Goal: Use online tool/utility: Utilize a website feature to perform a specific function

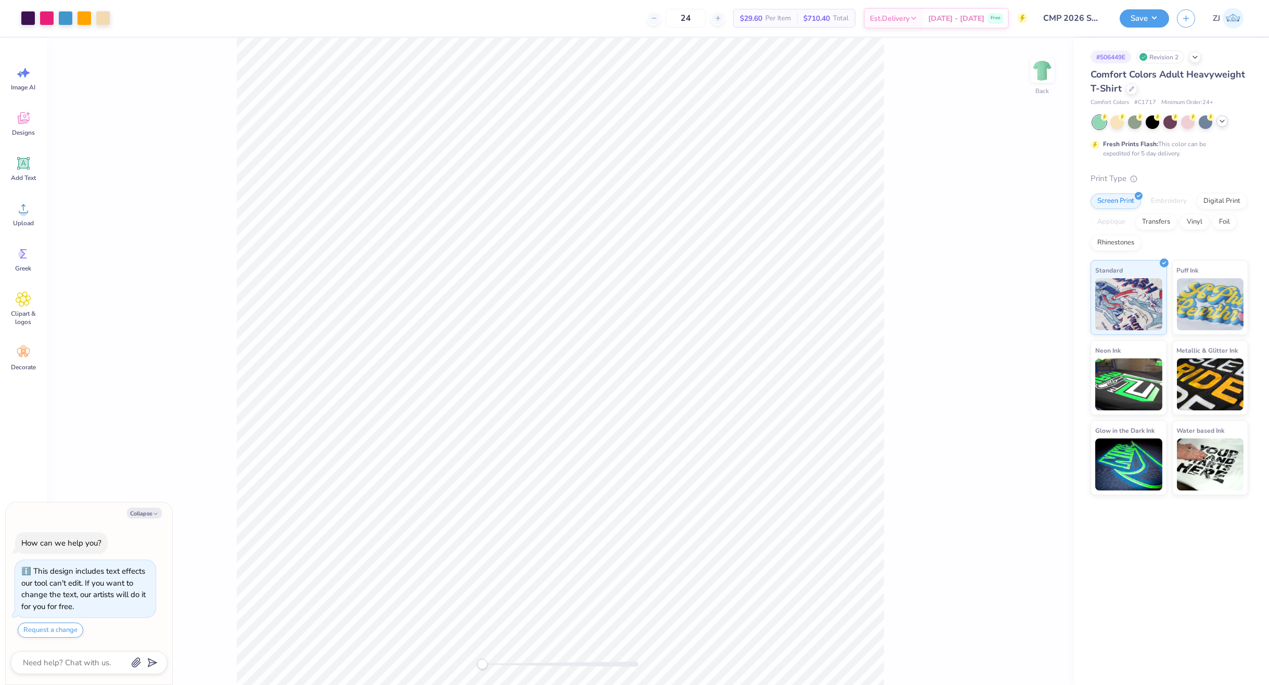
click at [1221, 122] on icon at bounding box center [1222, 121] width 8 height 8
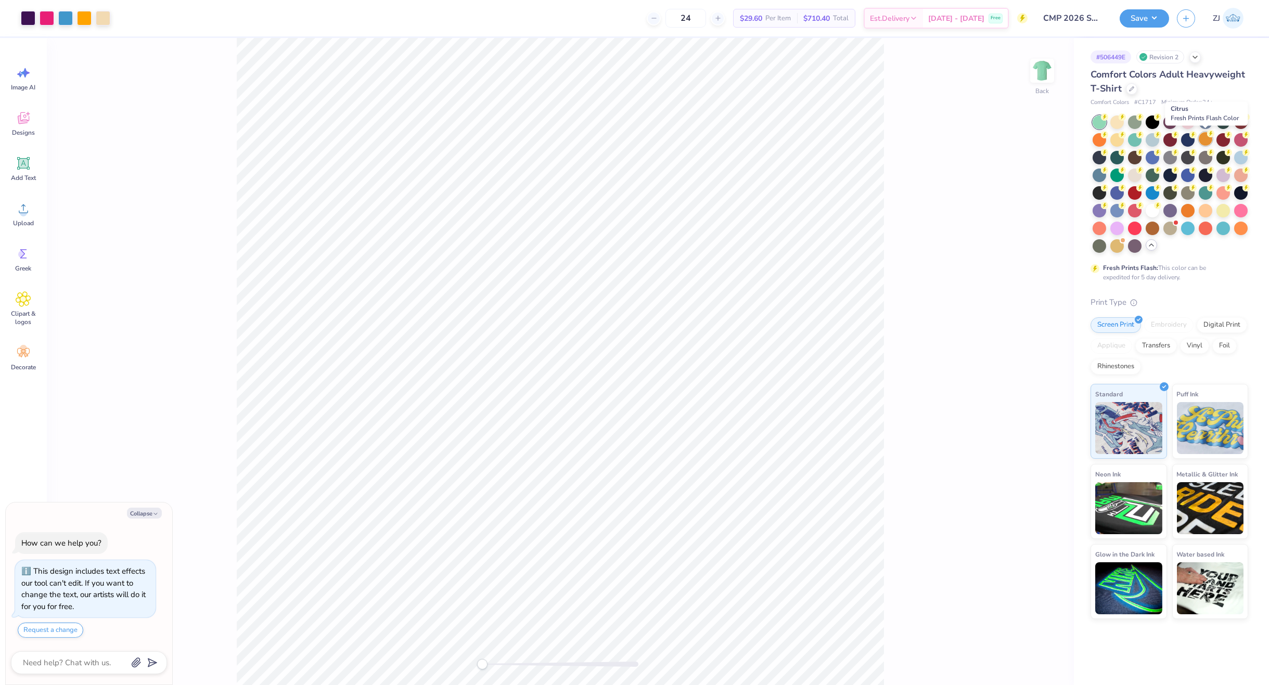
click at [1202, 140] on div at bounding box center [1206, 139] width 14 height 14
click at [1114, 192] on div at bounding box center [1117, 192] width 14 height 14
click at [1132, 124] on div at bounding box center [1135, 121] width 14 height 14
click at [1204, 122] on div at bounding box center [1206, 121] width 14 height 14
click at [1103, 156] on div at bounding box center [1100, 157] width 14 height 14
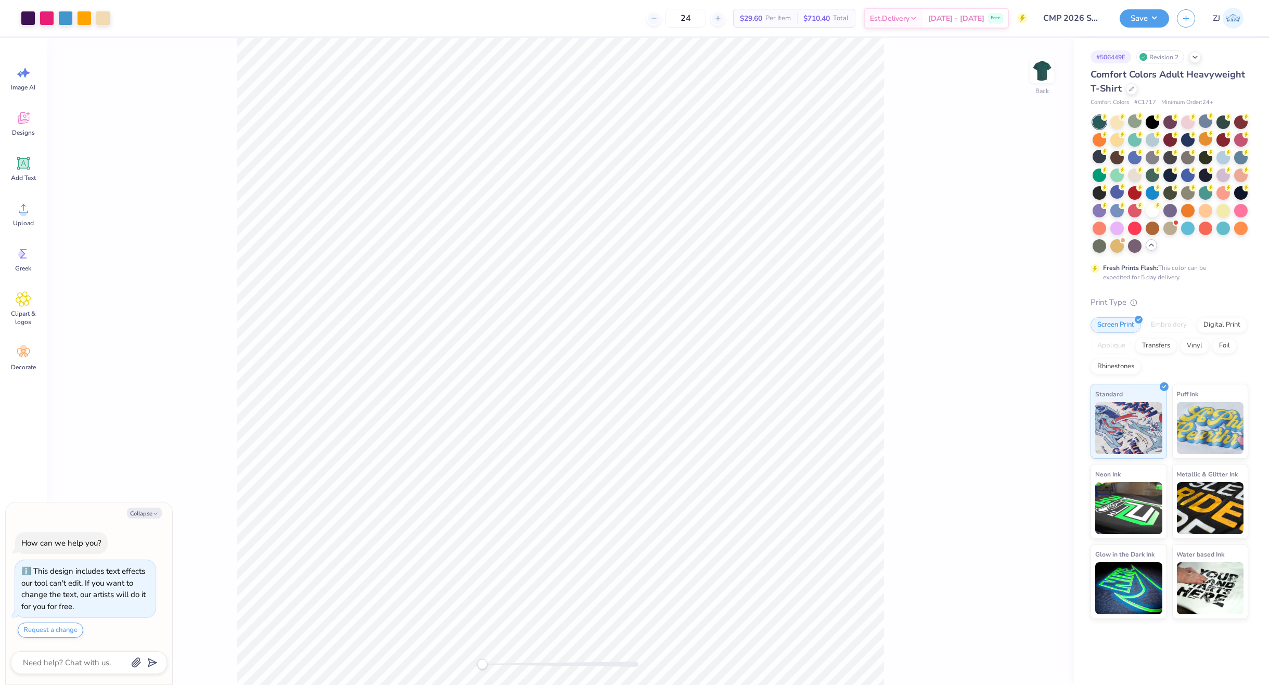
drag, startPoint x: 1238, startPoint y: 140, endPoint x: 1055, endPoint y: 211, distance: 195.8
click at [1238, 140] on div at bounding box center [1241, 140] width 14 height 14
click at [1096, 176] on div at bounding box center [1100, 175] width 14 height 14
click at [1099, 158] on div at bounding box center [1100, 157] width 14 height 14
click at [1166, 190] on div at bounding box center [1170, 192] width 14 height 14
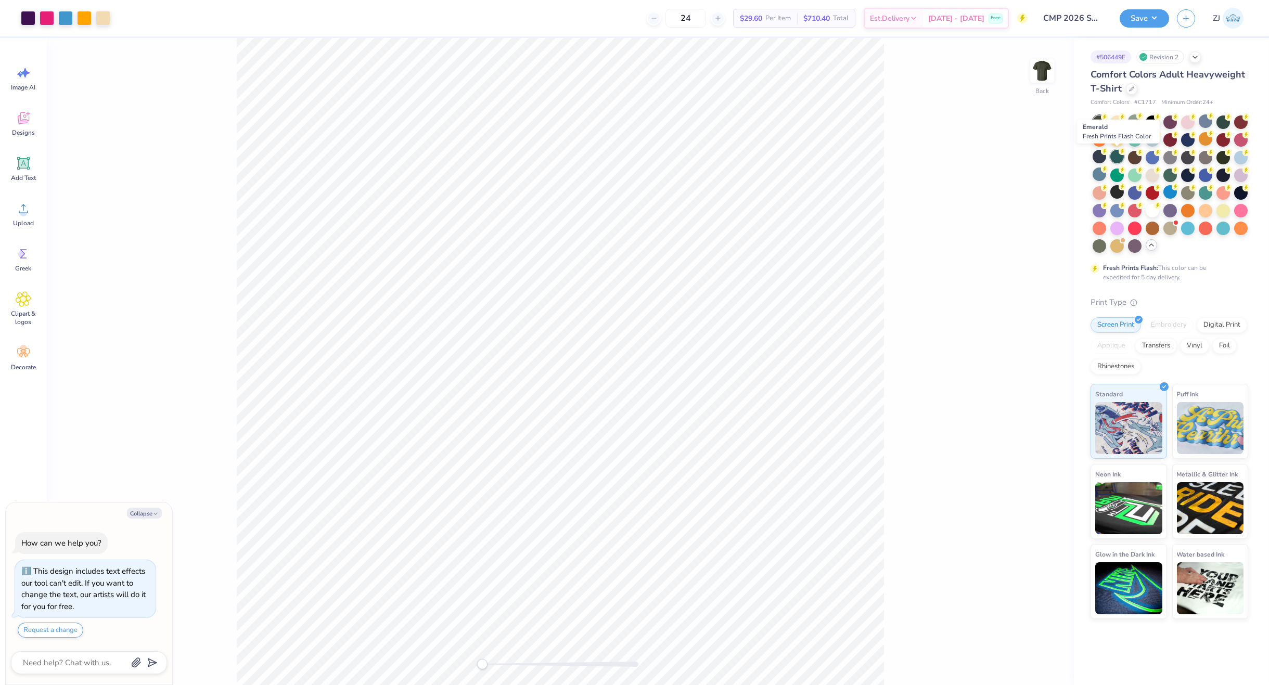
click at [1113, 159] on div at bounding box center [1117, 157] width 14 height 14
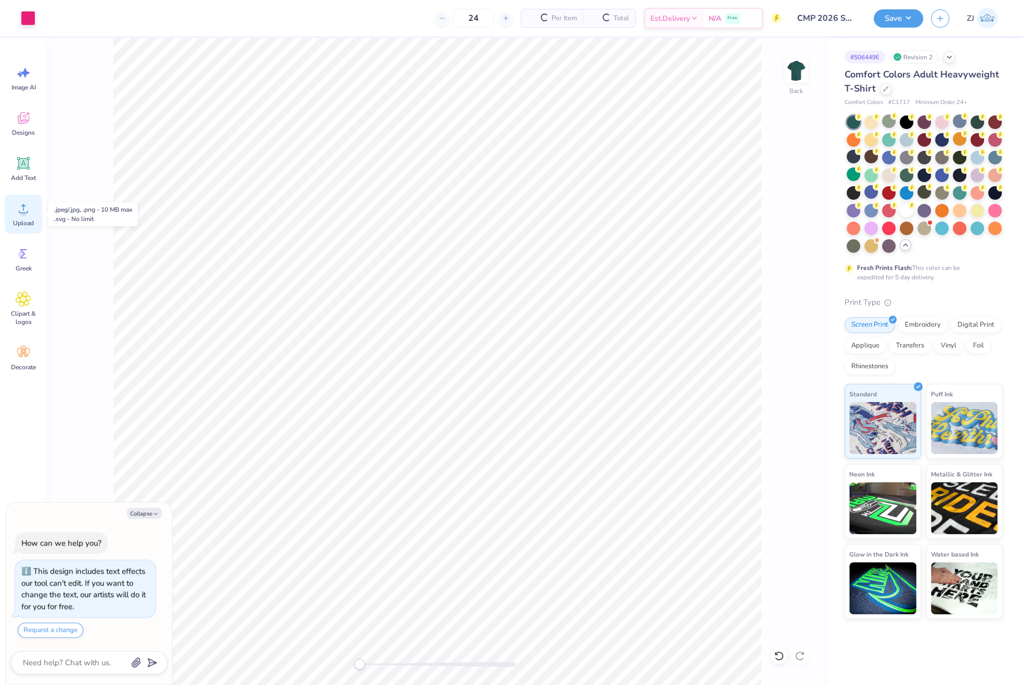
click at [31, 202] on icon at bounding box center [24, 209] width 16 height 16
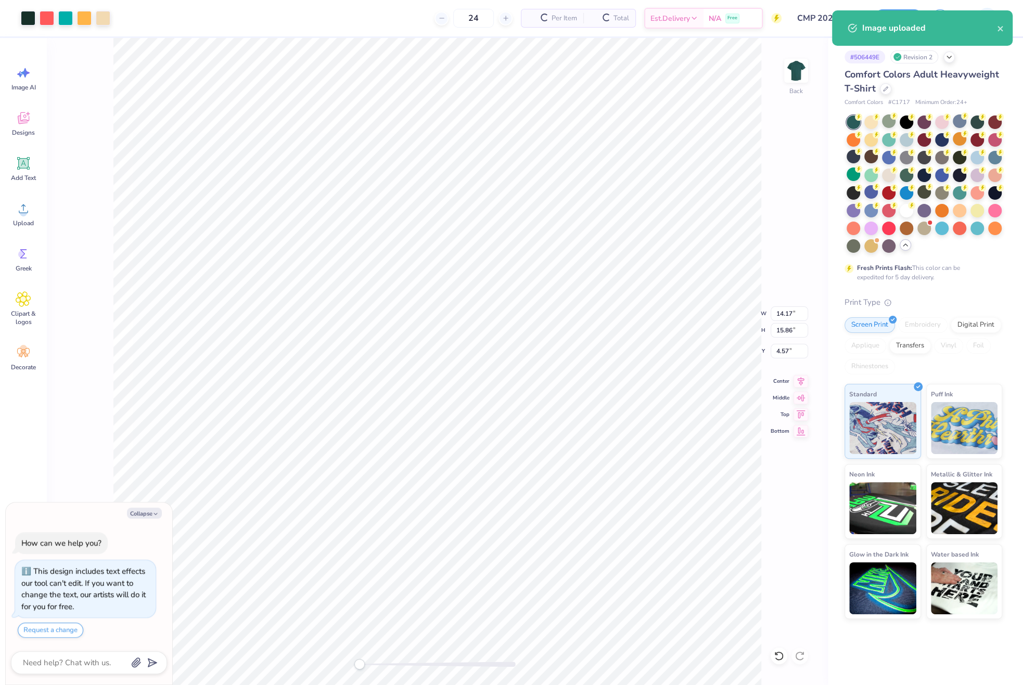
type textarea "x"
click at [786, 311] on input "14.17" at bounding box center [789, 313] width 37 height 15
type input "11"
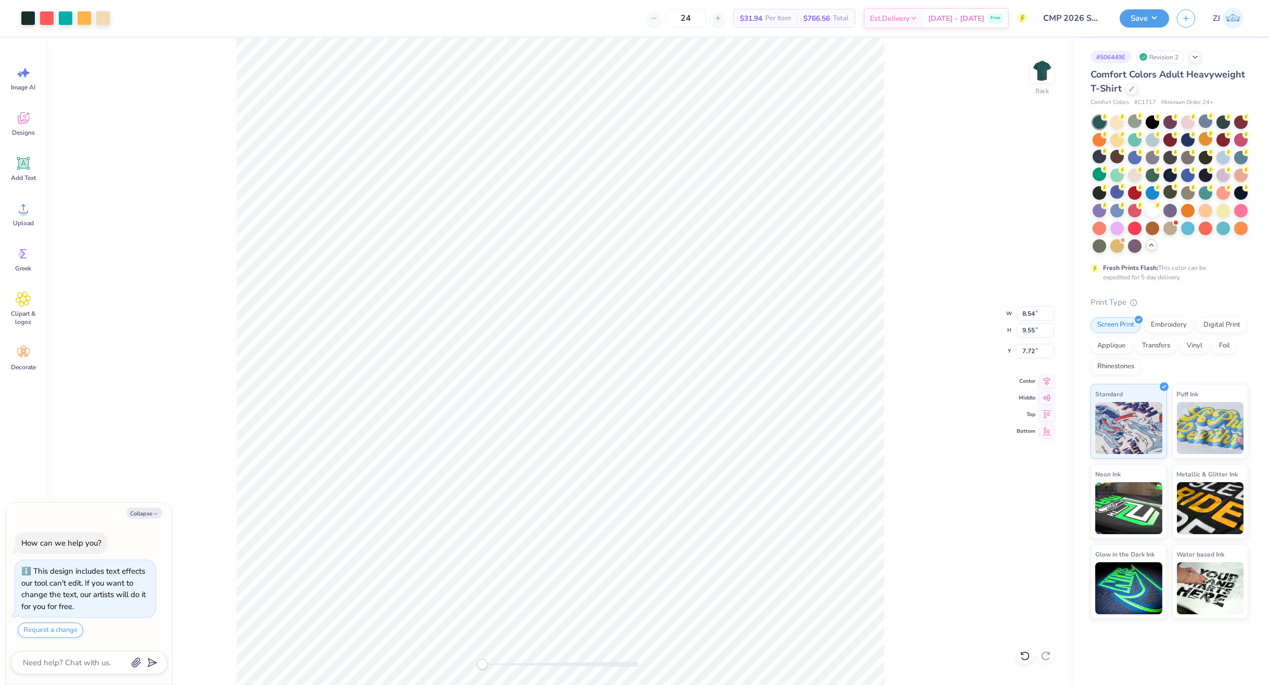
type textarea "x"
type input "11.00"
type input "12.31"
type input "6.35"
type textarea "x"
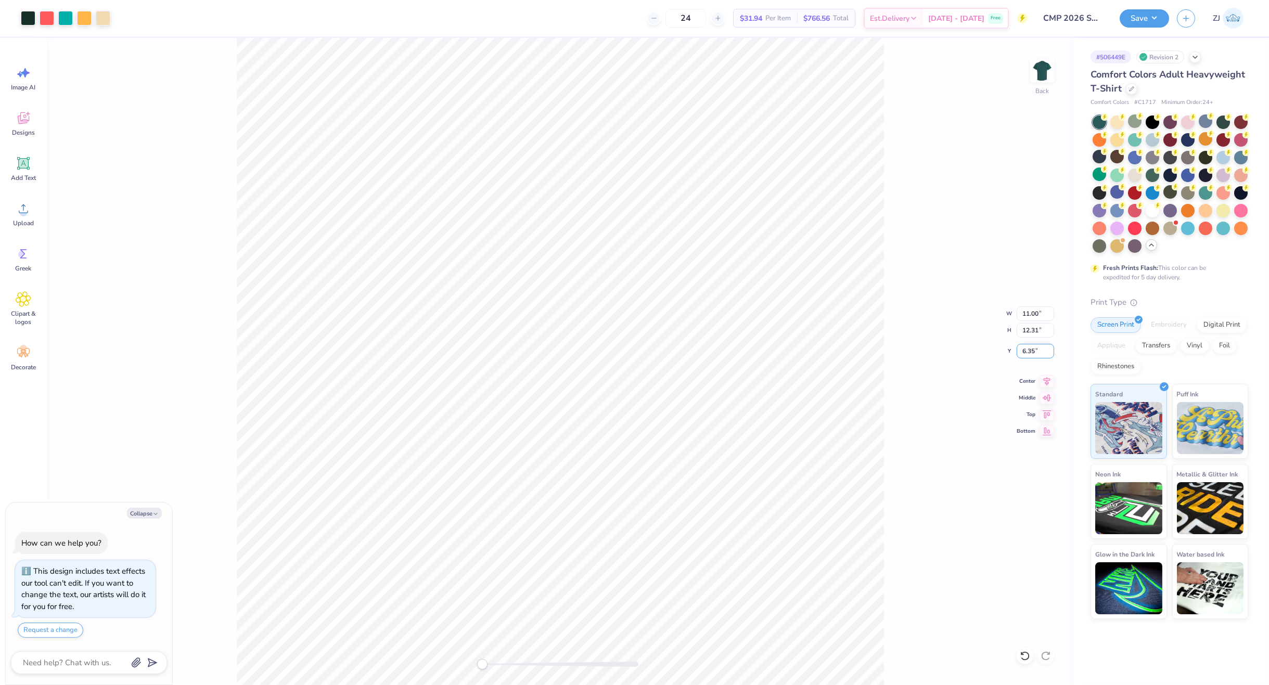
drag, startPoint x: 1033, startPoint y: 352, endPoint x: 1087, endPoint y: 370, distance: 56.8
click at [1034, 353] on input "6.35" at bounding box center [1035, 351] width 37 height 15
type input "3"
type textarea "x"
type input "2.5"
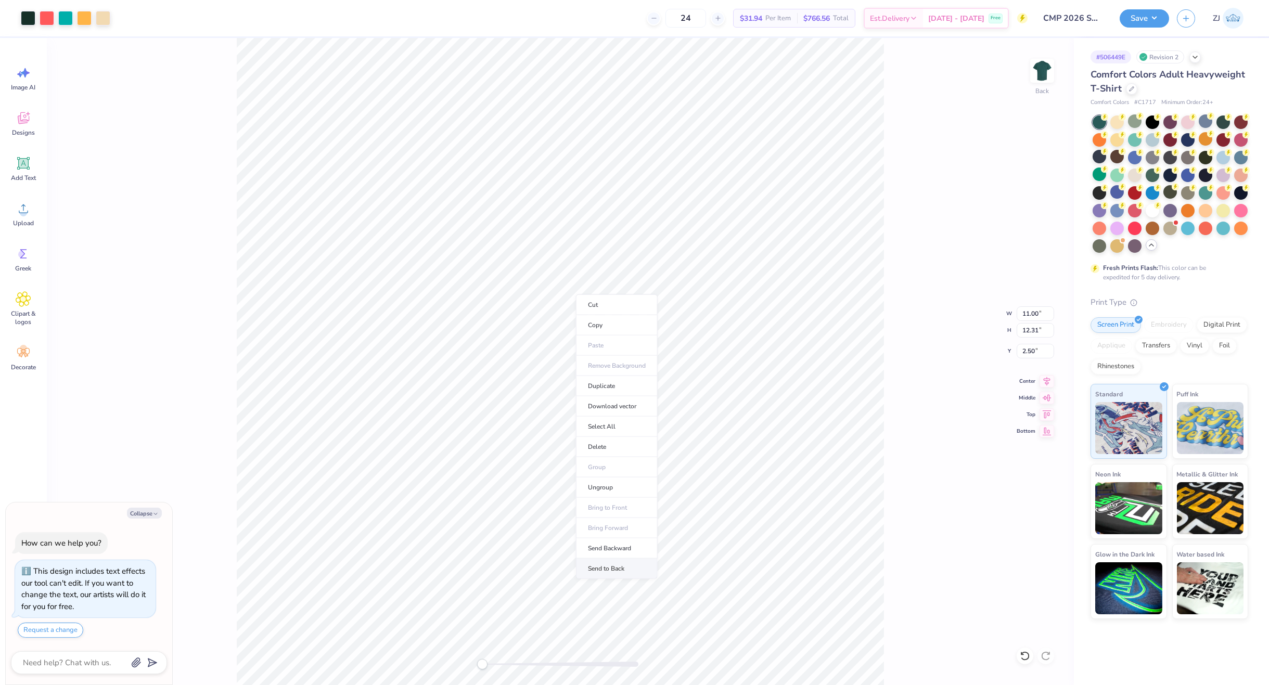
click at [621, 568] on li "Send to Back" at bounding box center [617, 569] width 82 height 20
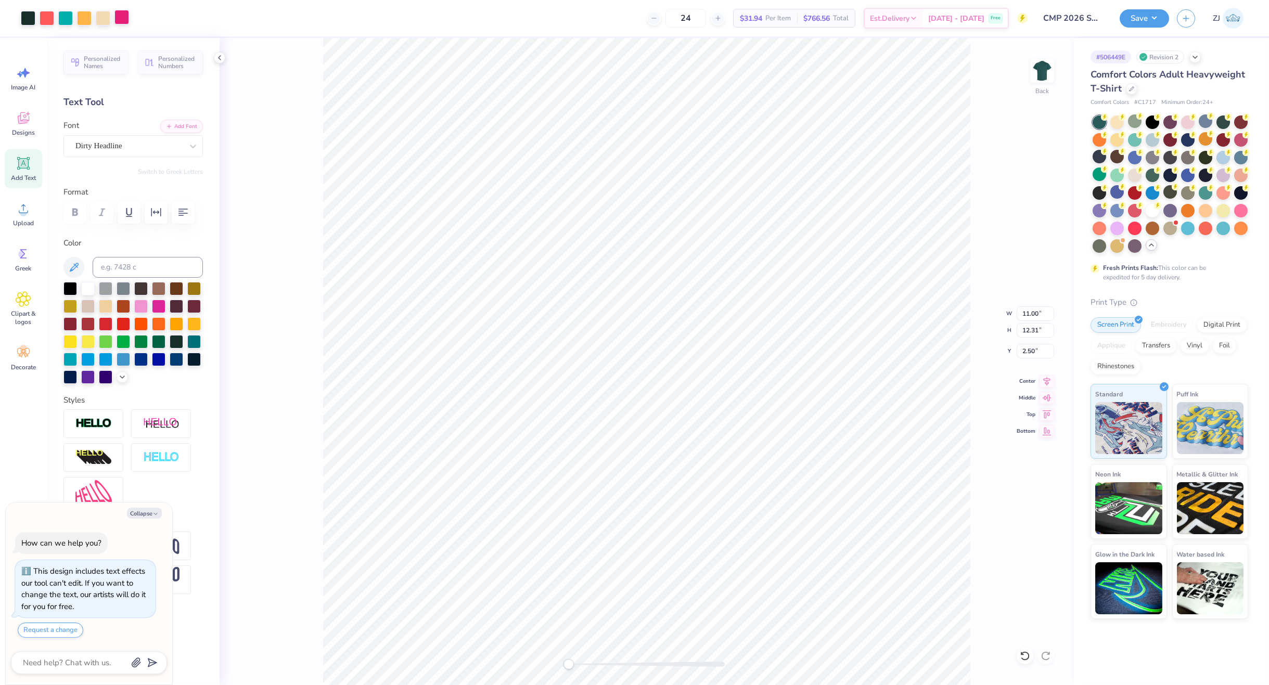
click at [119, 18] on div at bounding box center [121, 17] width 15 height 15
type textarea "x"
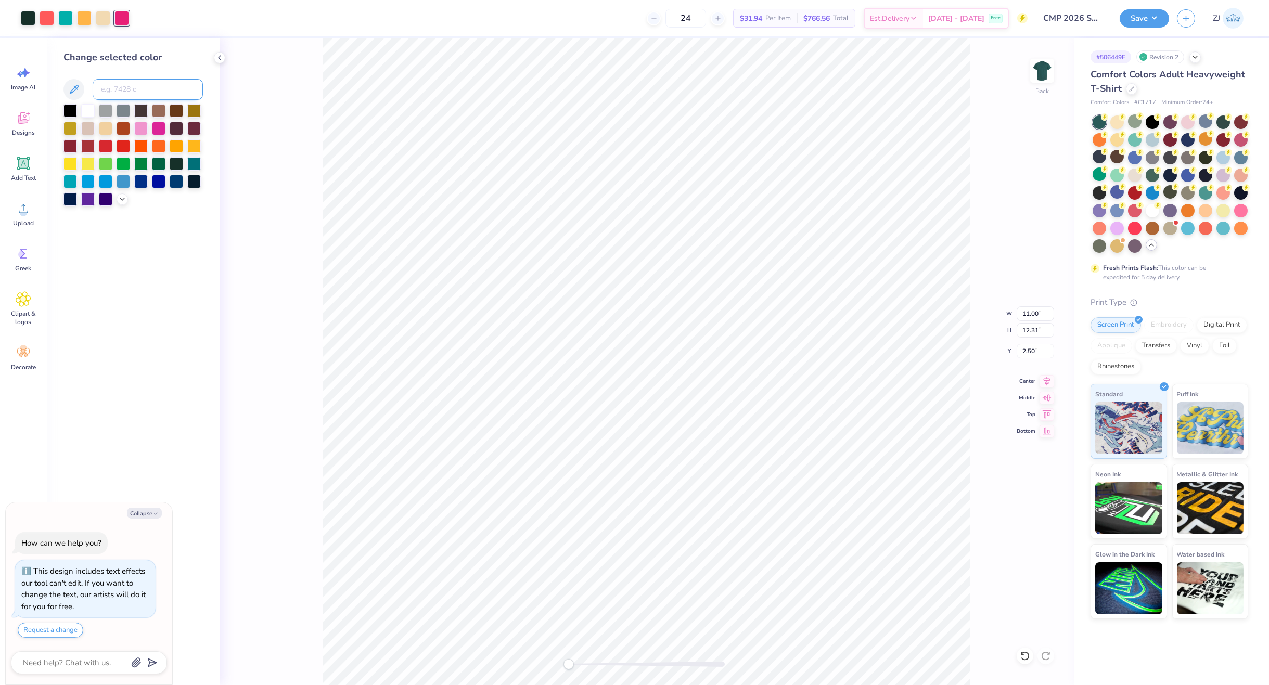
click at [129, 91] on input at bounding box center [148, 89] width 110 height 21
type input "178"
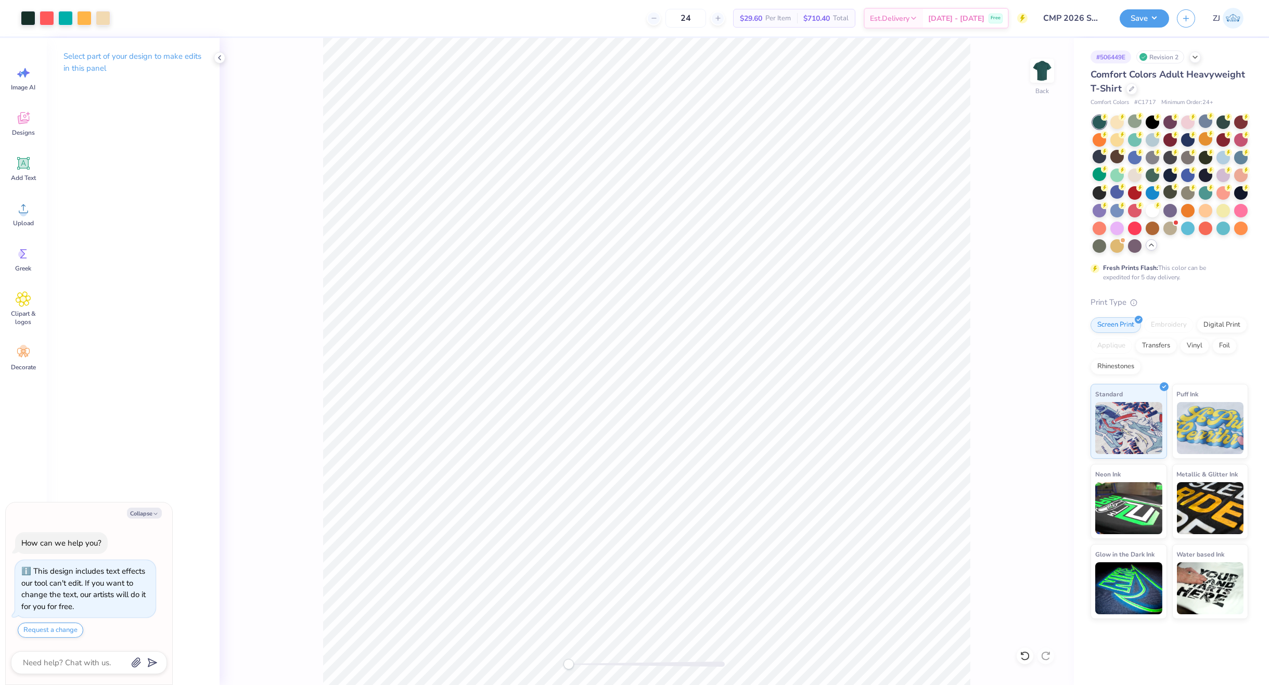
click at [429, 0] on html "Art colors 24 $29.60 Per Item $710.40 Total Est. Delivery [DATE] - [DATE] Free …" at bounding box center [634, 342] width 1269 height 685
click at [25, 208] on icon at bounding box center [24, 209] width 16 height 16
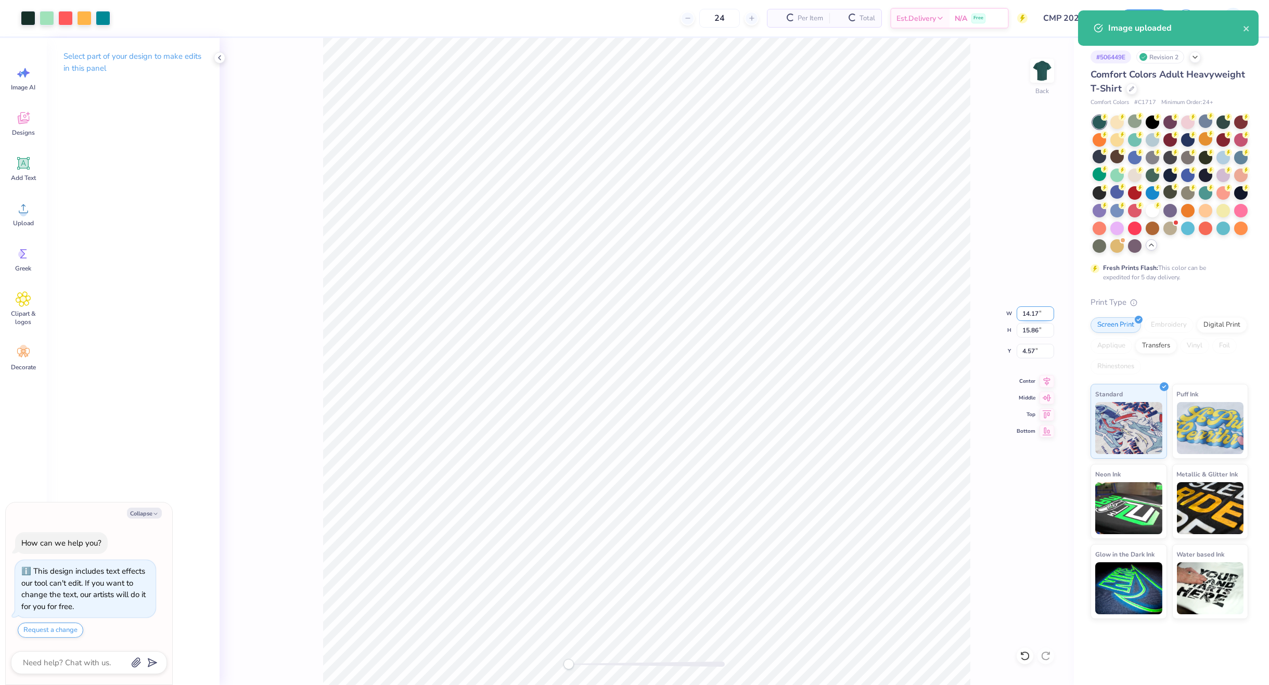
click at [1030, 310] on input "14.17" at bounding box center [1035, 313] width 37 height 15
type textarea "x"
type input "11"
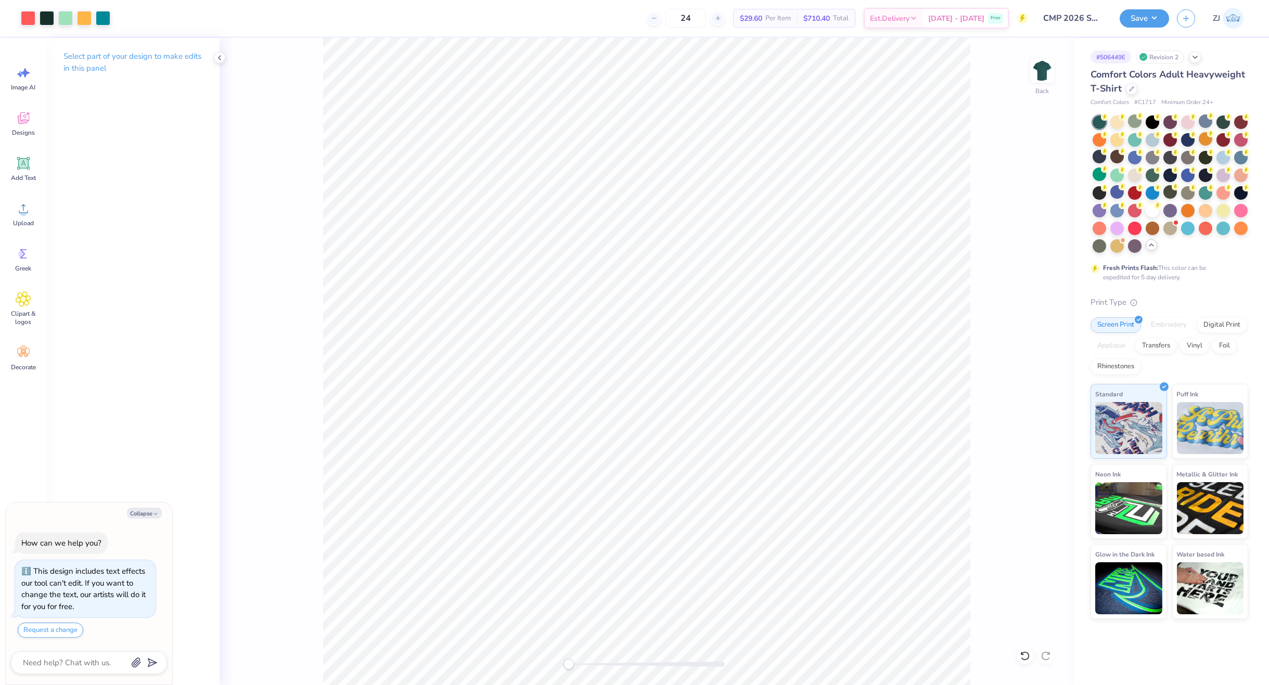
type textarea "x"
click at [1035, 354] on input "6.35" at bounding box center [1035, 351] width 37 height 15
type input "2.5"
click at [725, 549] on li "Send to Back" at bounding box center [713, 550] width 82 height 20
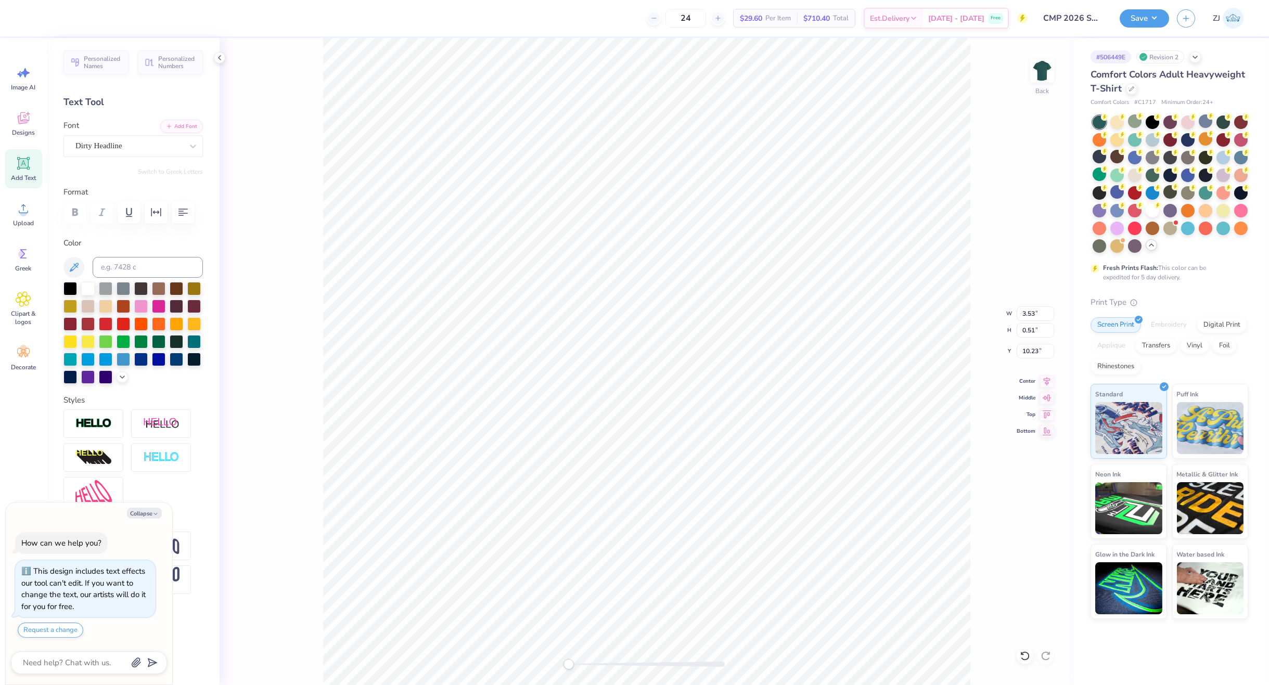
type textarea "x"
type input "11.00"
type input "12.31"
type input "2.50"
type textarea "x"
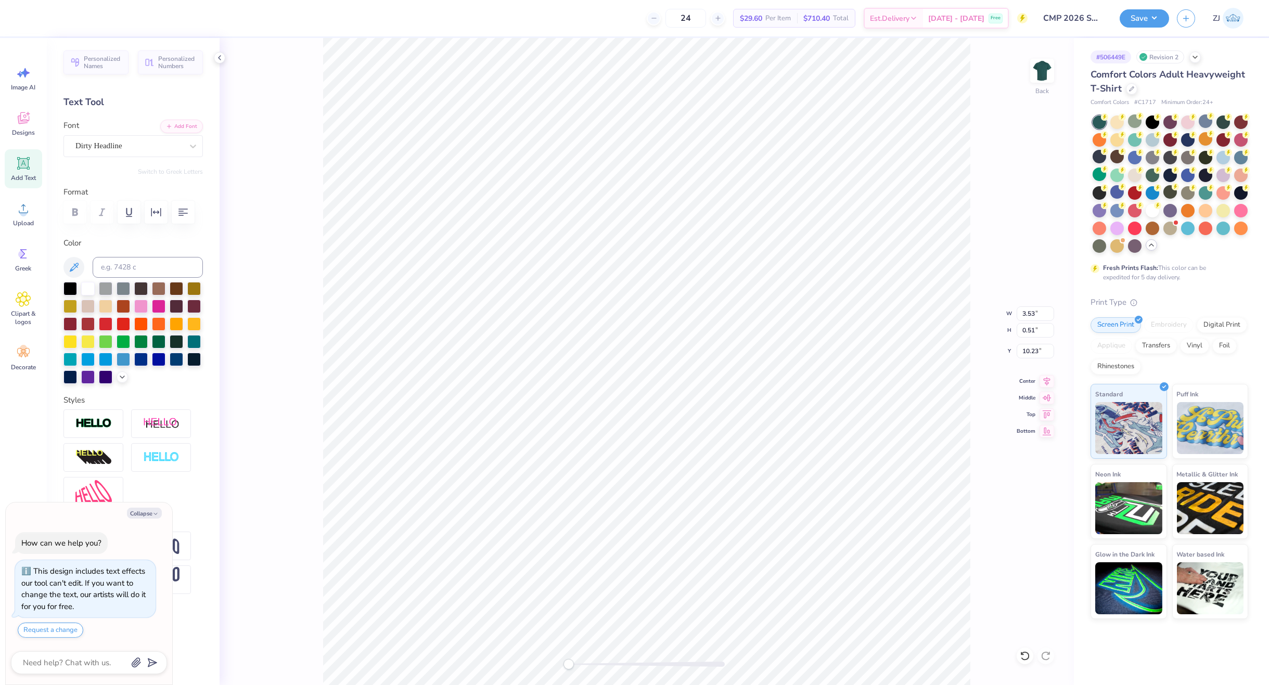
type input "2.97"
click at [31, 17] on div at bounding box center [28, 17] width 15 height 15
type textarea "x"
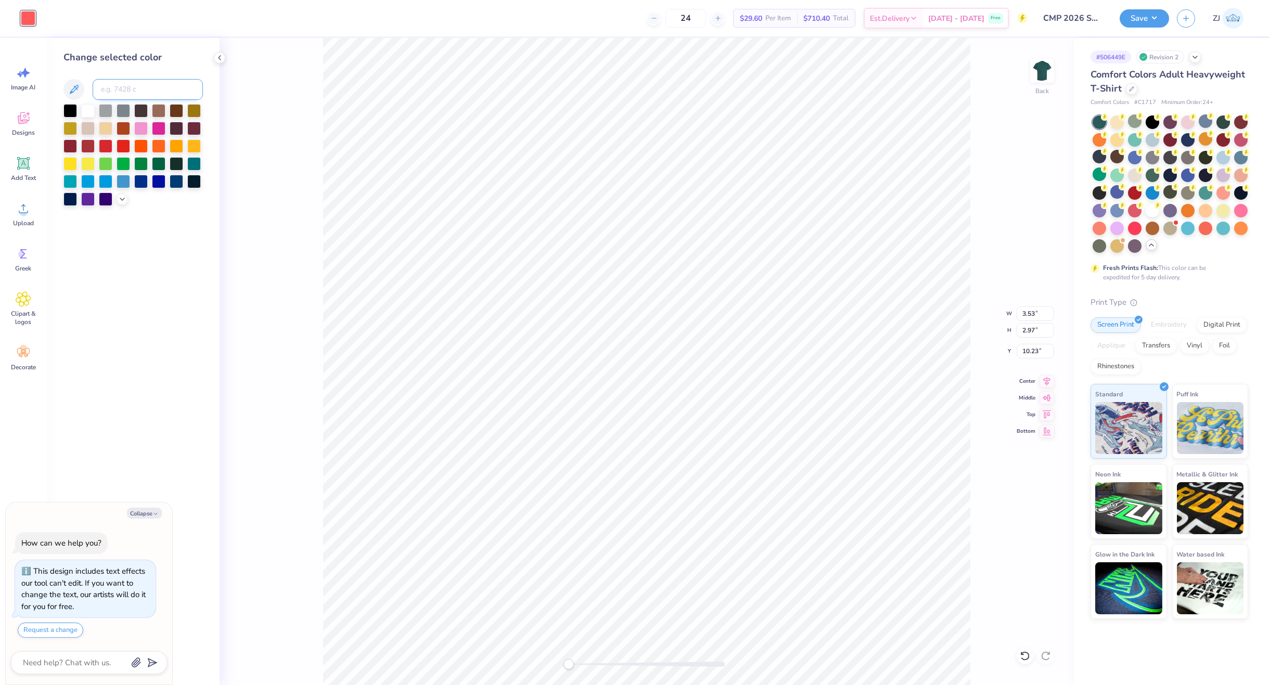
click at [121, 94] on input at bounding box center [148, 89] width 110 height 21
type input "1365"
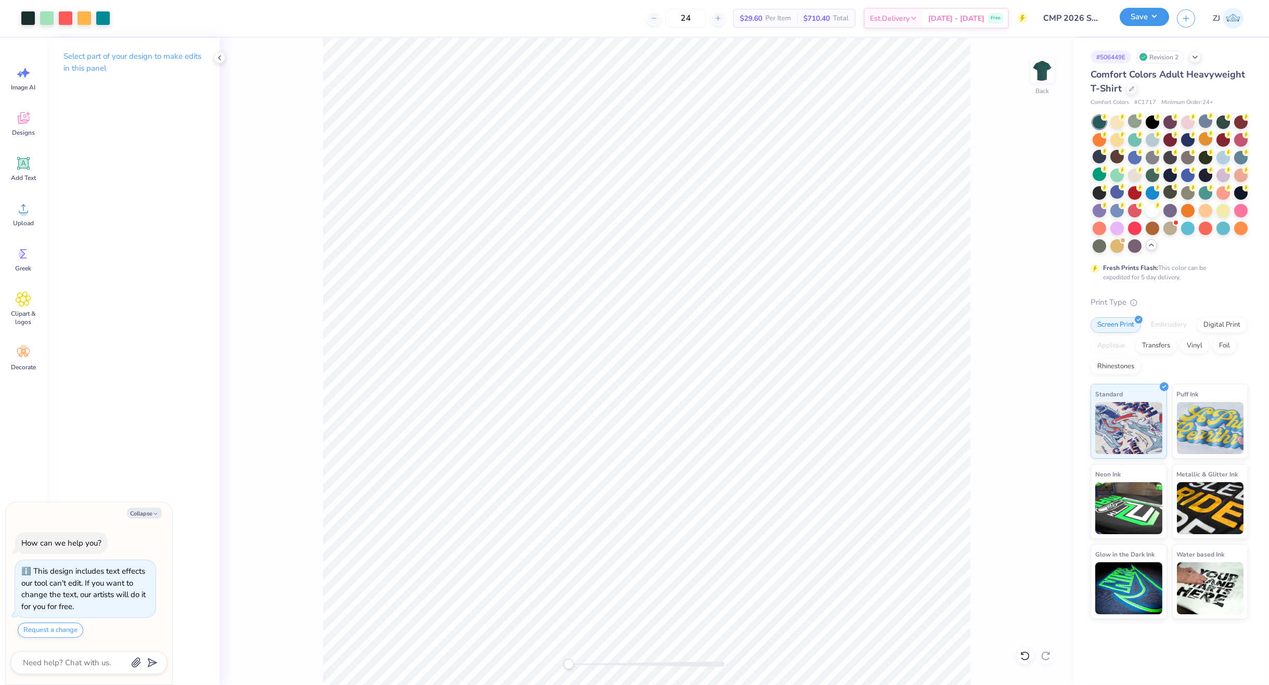
click at [1144, 18] on button "Save" at bounding box center [1144, 17] width 49 height 18
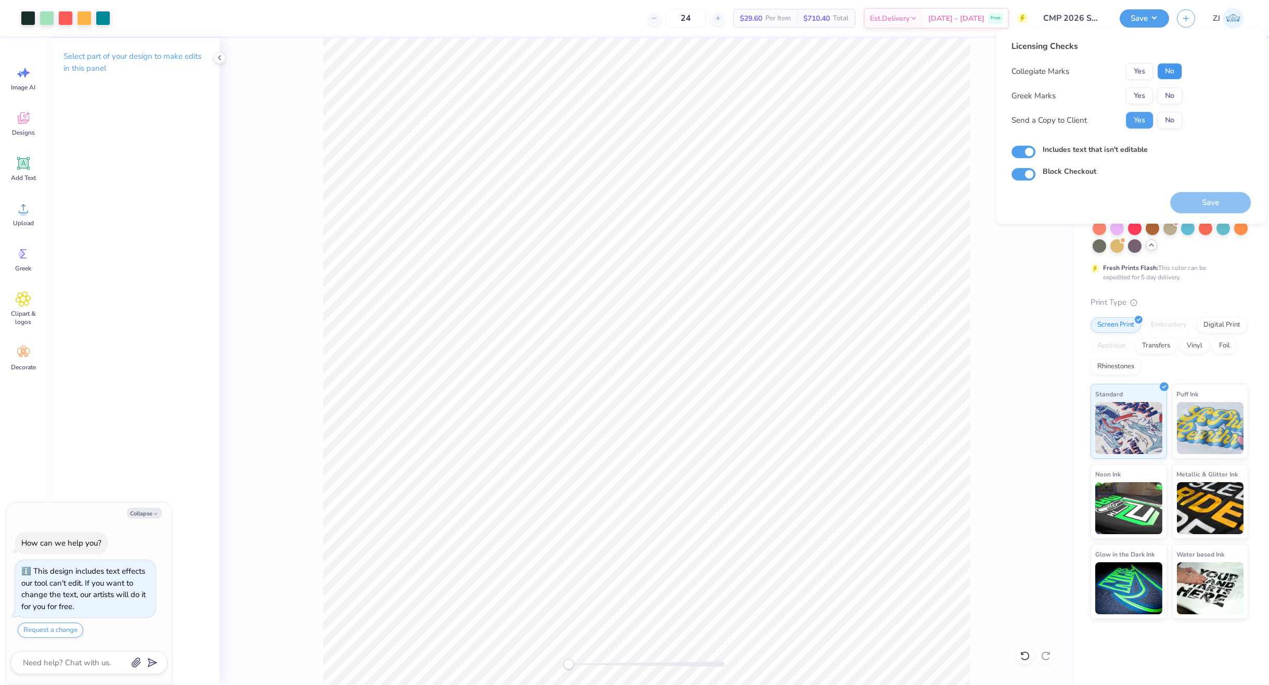
click at [1173, 69] on button "No" at bounding box center [1169, 71] width 25 height 17
click at [1171, 98] on button "No" at bounding box center [1169, 95] width 25 height 17
click at [1213, 209] on button "Save" at bounding box center [1210, 202] width 81 height 21
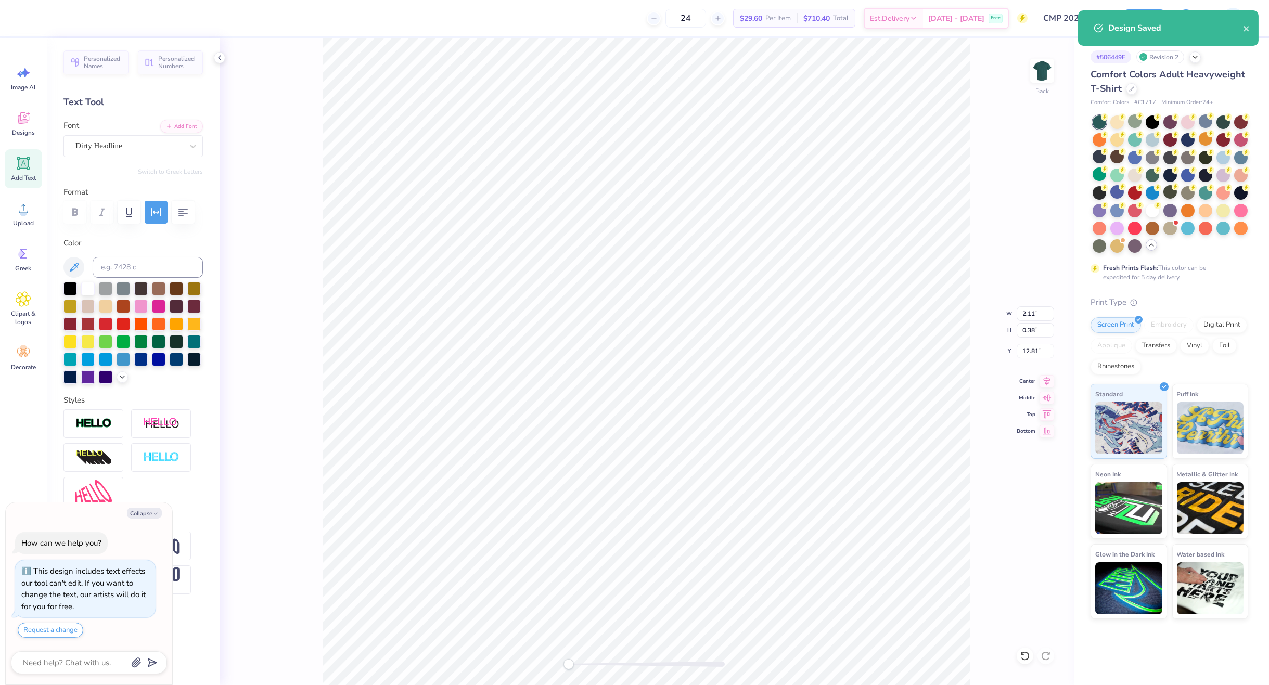
type textarea "x"
type input "3.53"
type input "0.51"
type input "10.23"
type textarea "x"
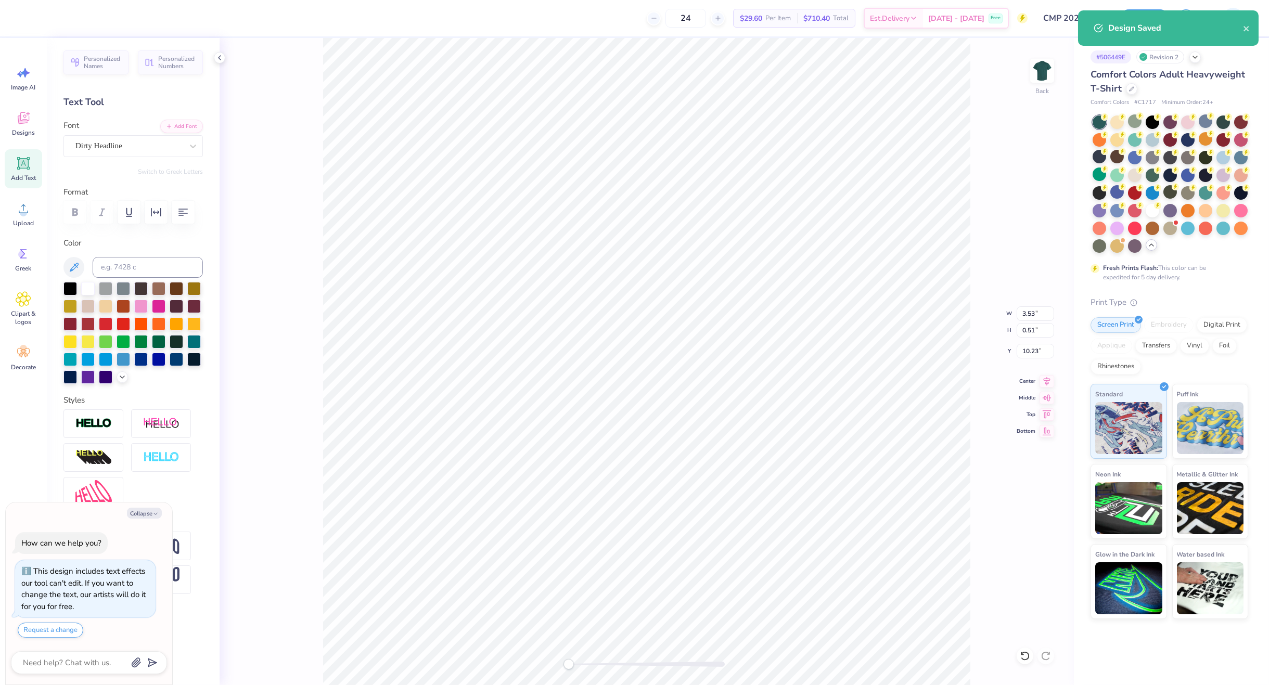
type input "2.11"
type input "0.38"
type input "12.81"
click at [144, 147] on div "Dirty Headline" at bounding box center [128, 146] width 109 height 16
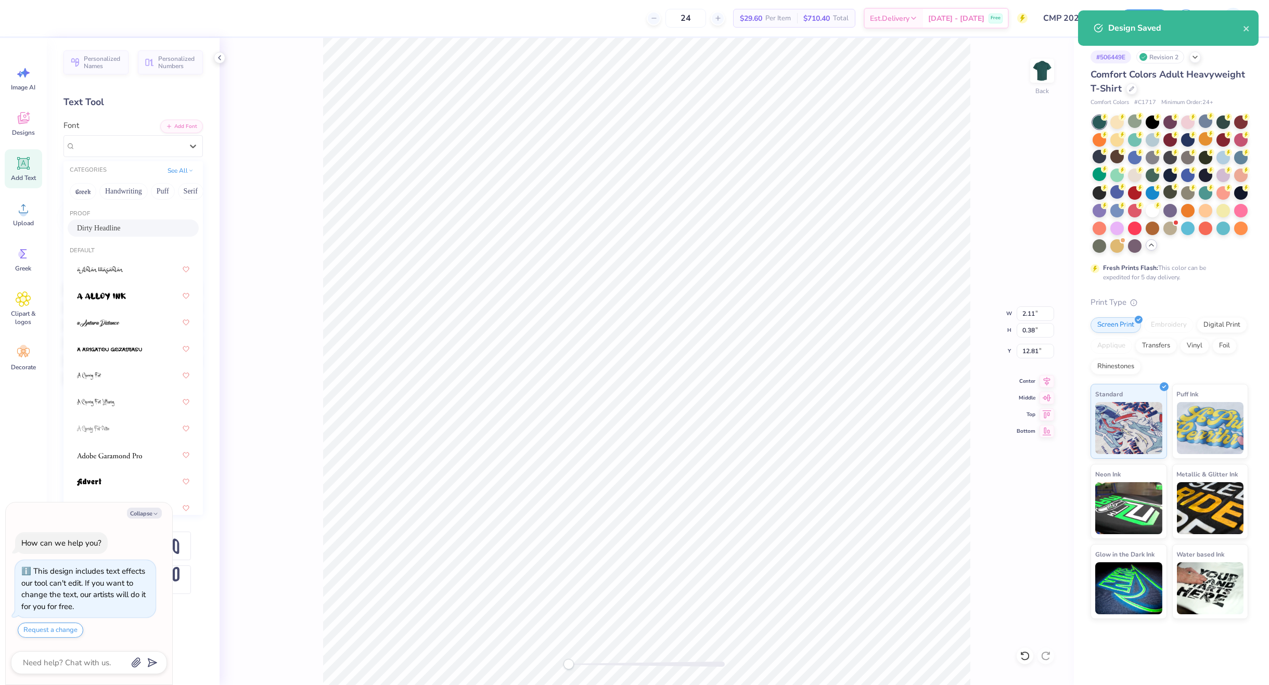
type textarea "x"
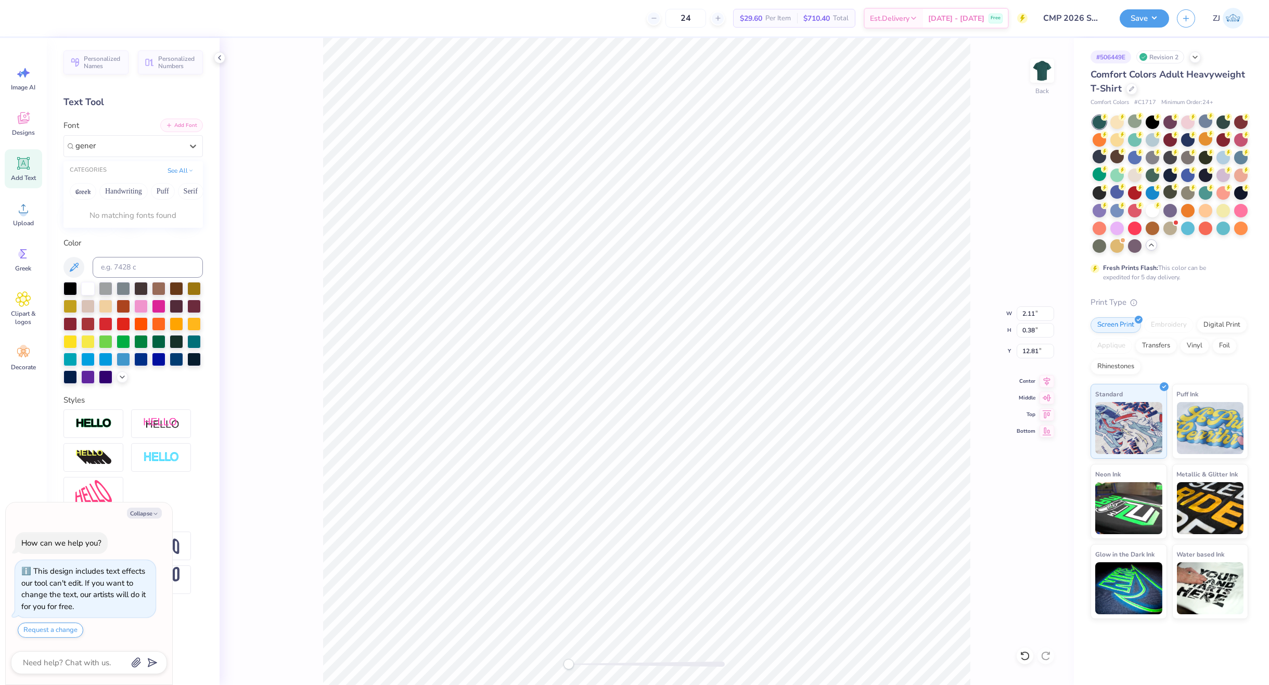
type input "gener"
type textarea "x"
click at [183, 125] on button "Add Font" at bounding box center [181, 126] width 43 height 14
click at [1146, 2] on div "Save ZJ" at bounding box center [1194, 18] width 149 height 36
click at [1148, 10] on button "Save" at bounding box center [1144, 17] width 49 height 18
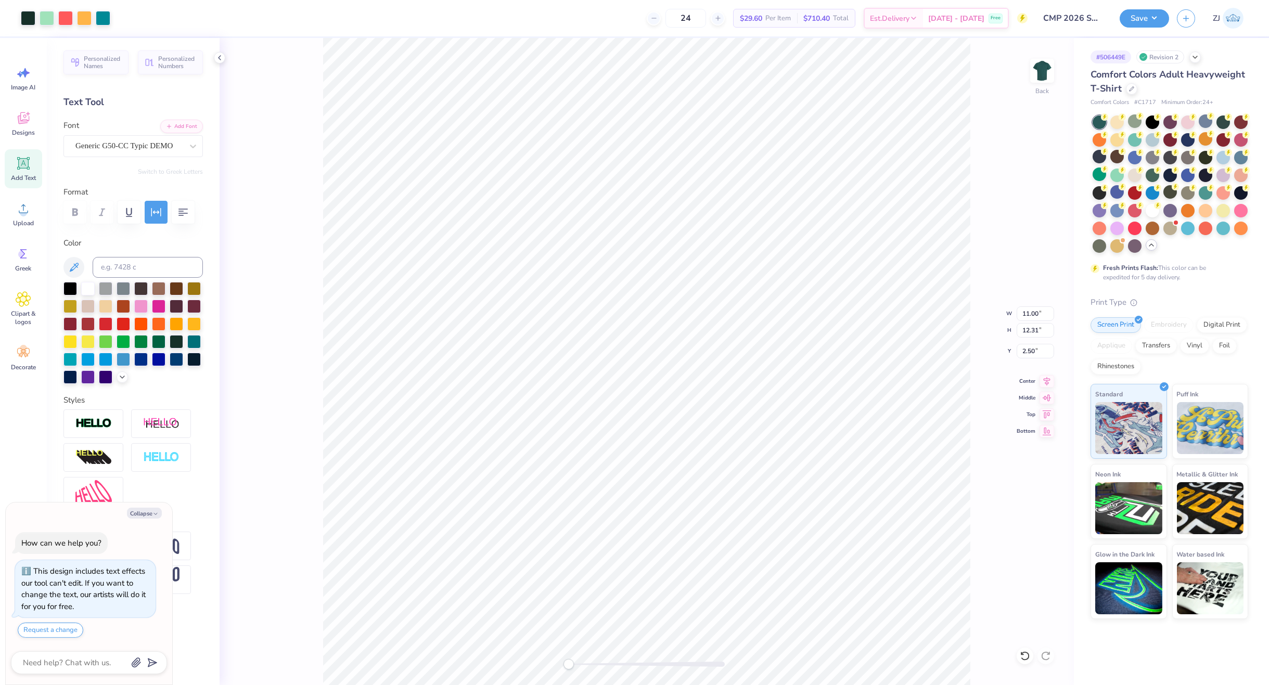
click at [1134, 7] on div "Save ZJ" at bounding box center [1194, 18] width 149 height 36
click at [1136, 10] on button "Save" at bounding box center [1144, 17] width 49 height 18
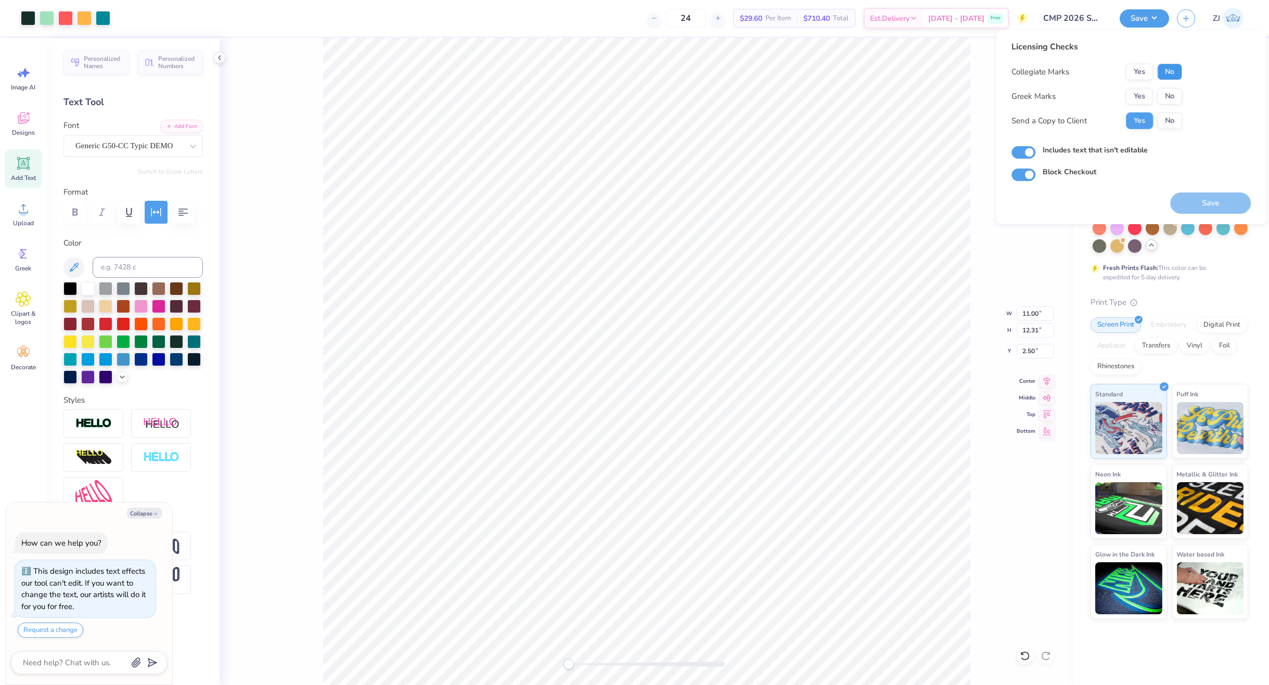
click at [1170, 75] on button "No" at bounding box center [1169, 71] width 25 height 17
click at [1177, 91] on button "No" at bounding box center [1169, 96] width 25 height 17
click at [1204, 204] on button "Save" at bounding box center [1210, 203] width 81 height 21
type textarea "x"
